Goal: Find specific page/section: Find specific page/section

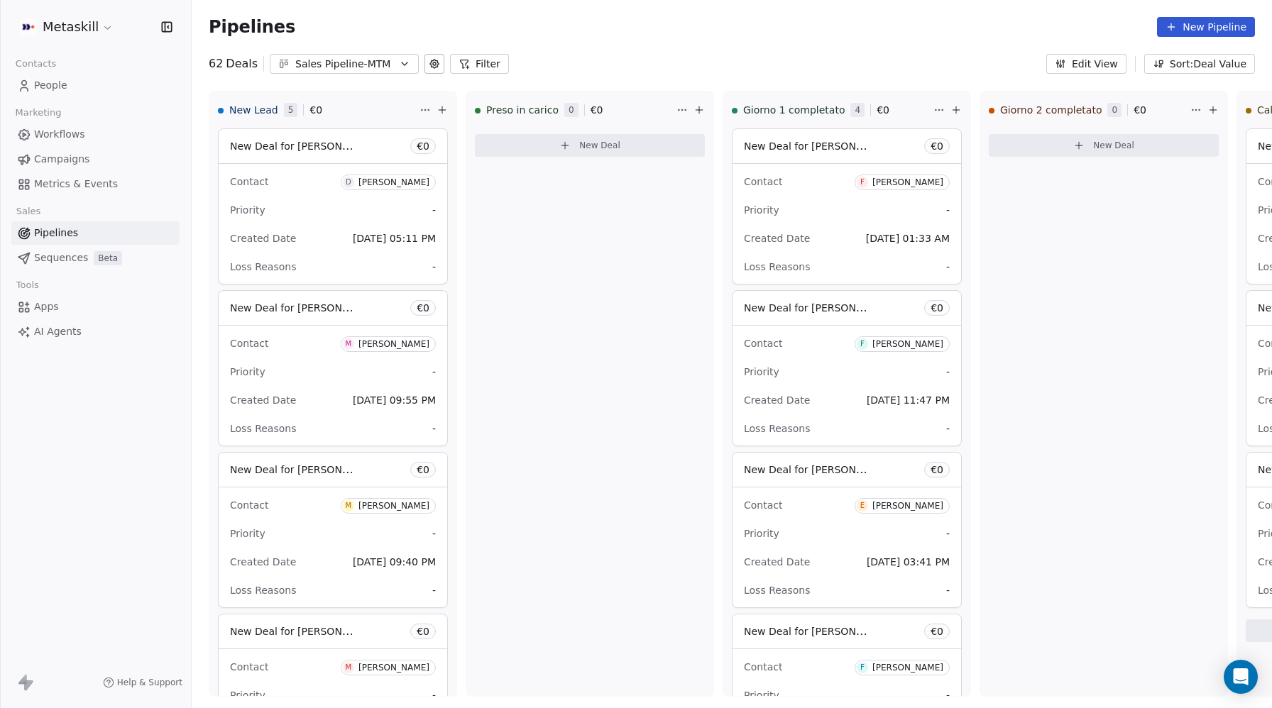
scroll to position [7226, 0]
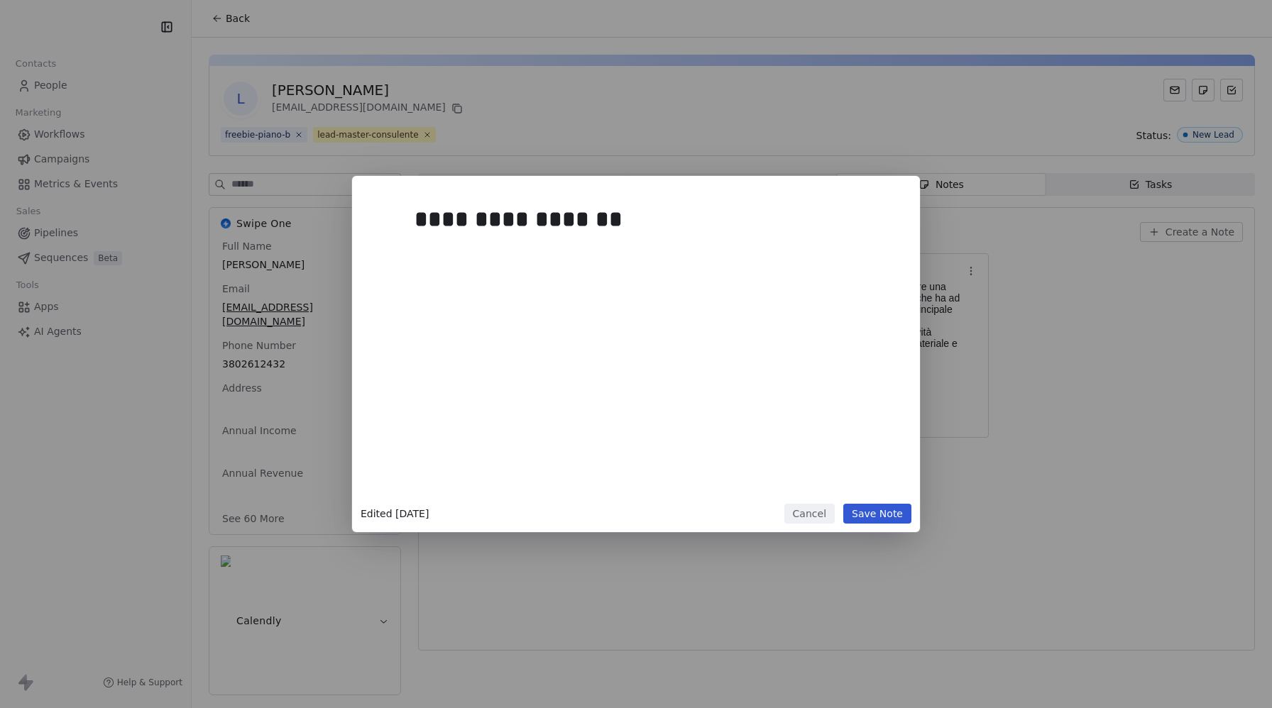
click at [816, 513] on button "Cancel" at bounding box center [809, 514] width 50 height 20
